Goal: Information Seeking & Learning: Check status

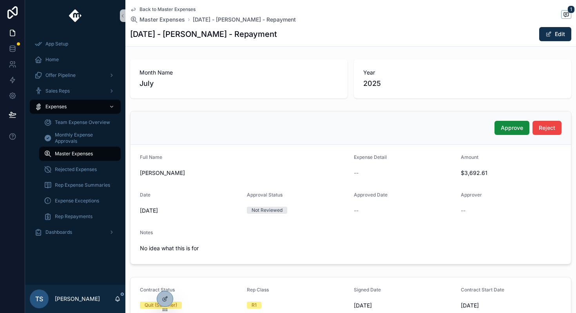
scroll to position [141, 0]
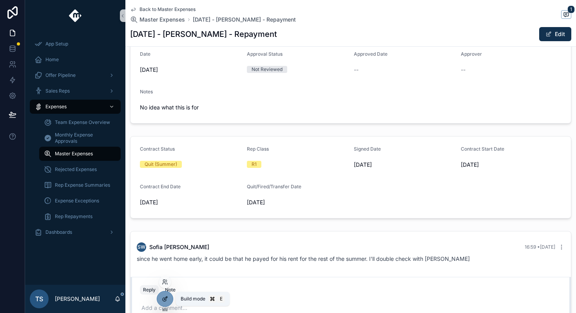
click at [164, 297] on icon at bounding box center [165, 299] width 4 height 4
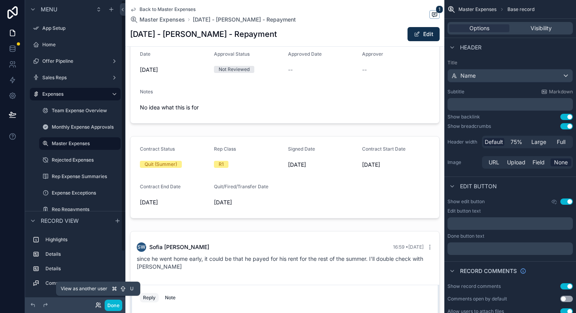
click at [98, 303] on icon at bounding box center [97, 303] width 2 height 2
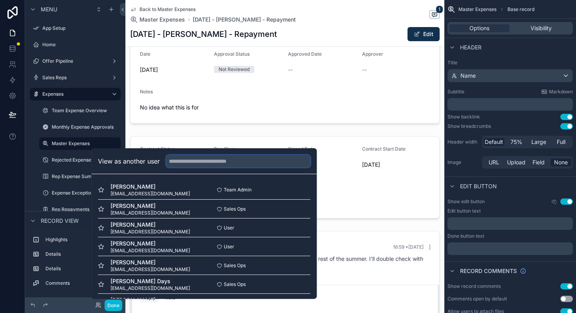
click at [188, 158] on input "text" at bounding box center [238, 161] width 144 height 13
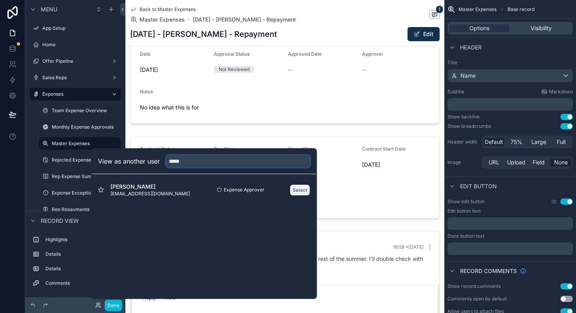
type input "*****"
click at [297, 190] on button "Select" at bounding box center [300, 189] width 20 height 11
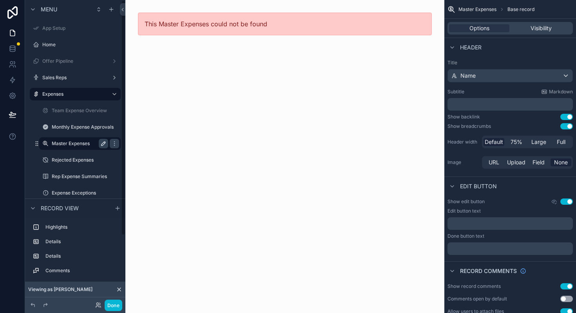
click at [104, 145] on icon "scrollable content" at bounding box center [103, 143] width 6 height 6
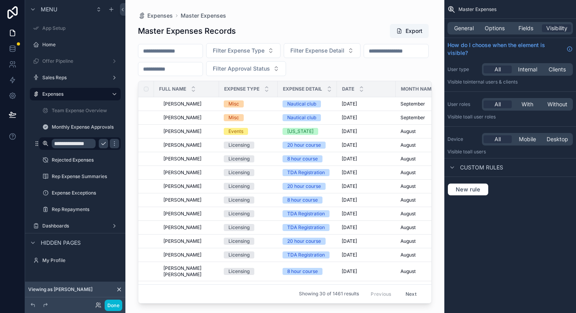
click at [264, 53] on div "scrollable content" at bounding box center [284, 151] width 319 height 303
click at [264, 53] on span "Filter Expense Type" at bounding box center [239, 51] width 52 height 8
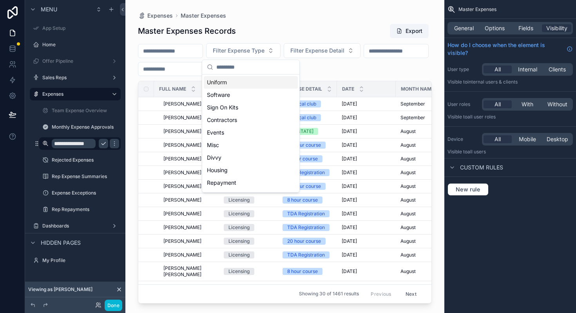
click at [254, 82] on div "Uniform" at bounding box center [251, 82] width 94 height 13
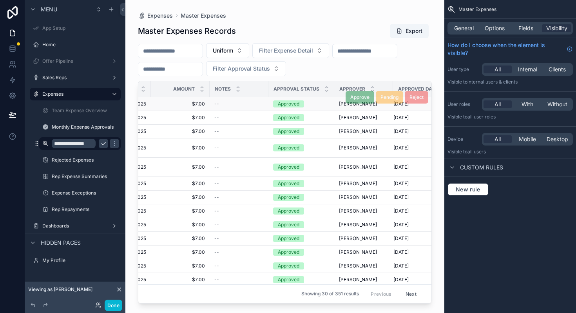
scroll to position [0, 365]
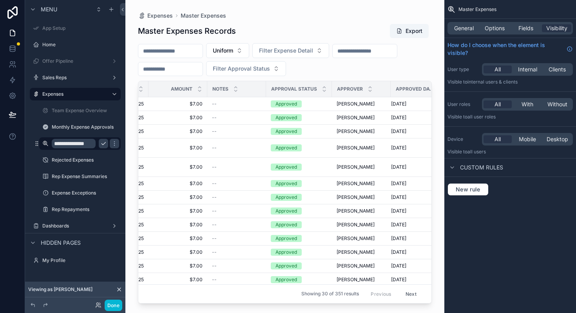
click at [203, 73] on input "scrollable content" at bounding box center [170, 68] width 64 height 11
click at [244, 74] on button "Filter Approval Status" at bounding box center [246, 68] width 80 height 15
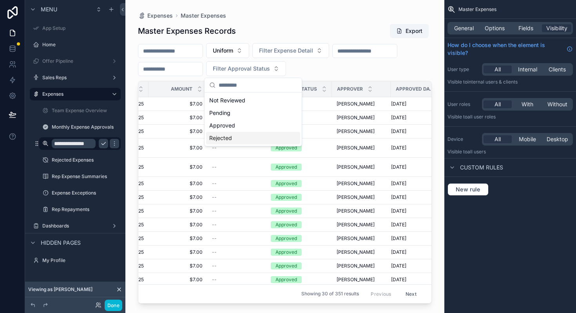
click at [237, 138] on div "Rejected" at bounding box center [253, 138] width 94 height 13
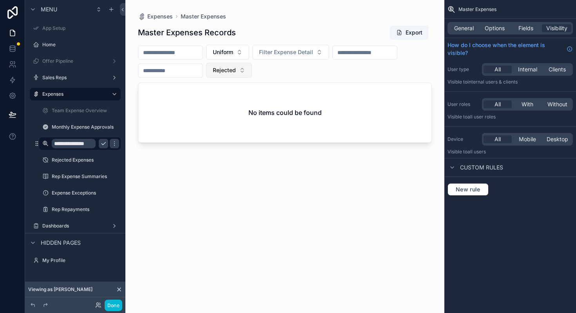
click at [231, 77] on button "Rejected" at bounding box center [229, 70] width 46 height 15
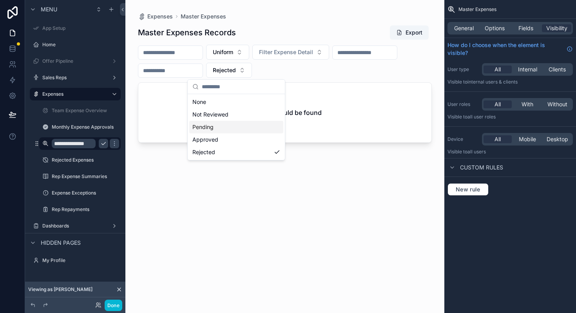
click at [230, 129] on div "Pending" at bounding box center [236, 127] width 94 height 13
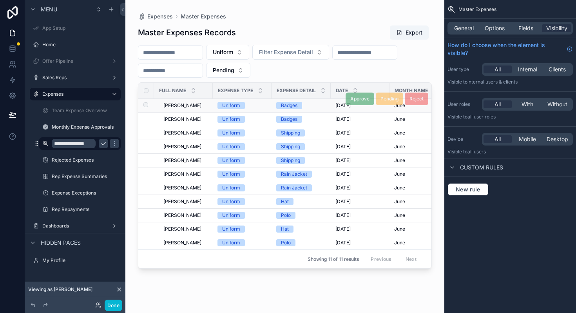
click at [214, 108] on td "Uniform" at bounding box center [242, 106] width 59 height 14
click at [200, 106] on span "[PERSON_NAME]" at bounding box center [182, 105] width 38 height 6
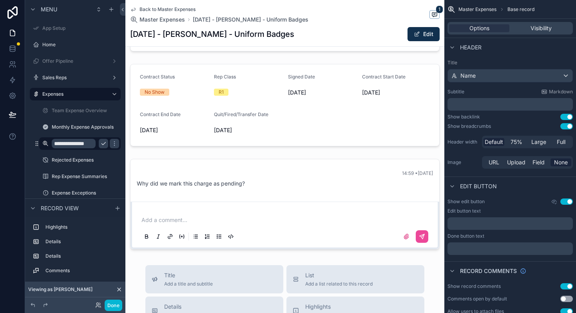
scroll to position [203, 0]
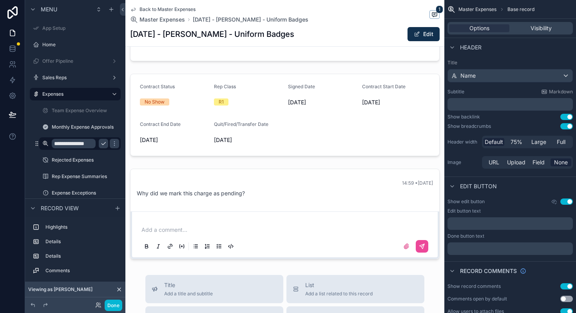
click at [168, 11] on span "Back to Master Expenses" at bounding box center [167, 9] width 56 height 6
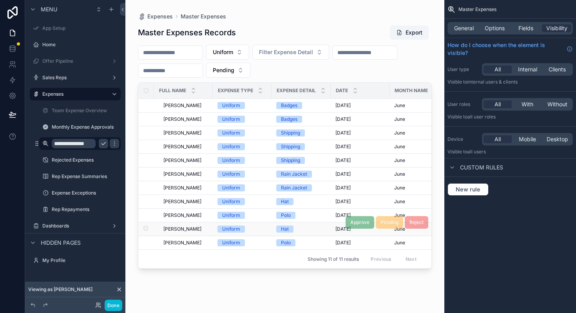
click at [178, 225] on td "[PERSON_NAME] [PERSON_NAME]" at bounding box center [183, 229] width 59 height 14
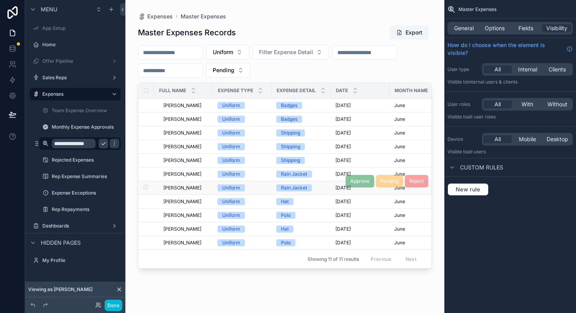
click at [177, 185] on span "[PERSON_NAME]" at bounding box center [182, 188] width 38 height 6
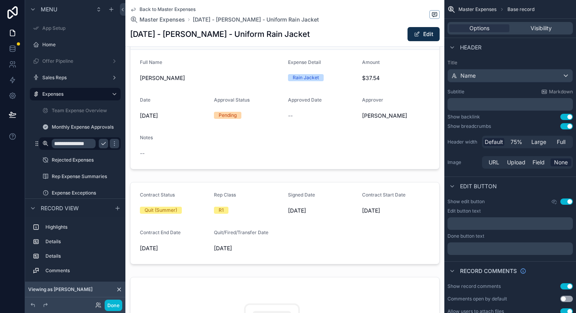
scroll to position [95, 0]
